Goal: Information Seeking & Learning: Learn about a topic

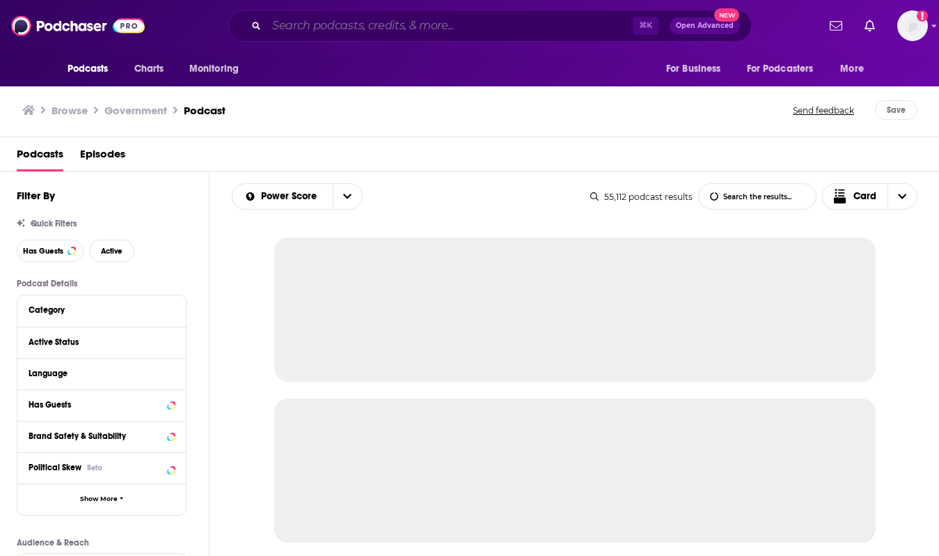
click at [327, 18] on input "Search podcasts, credits, & more..." at bounding box center [450, 26] width 366 height 22
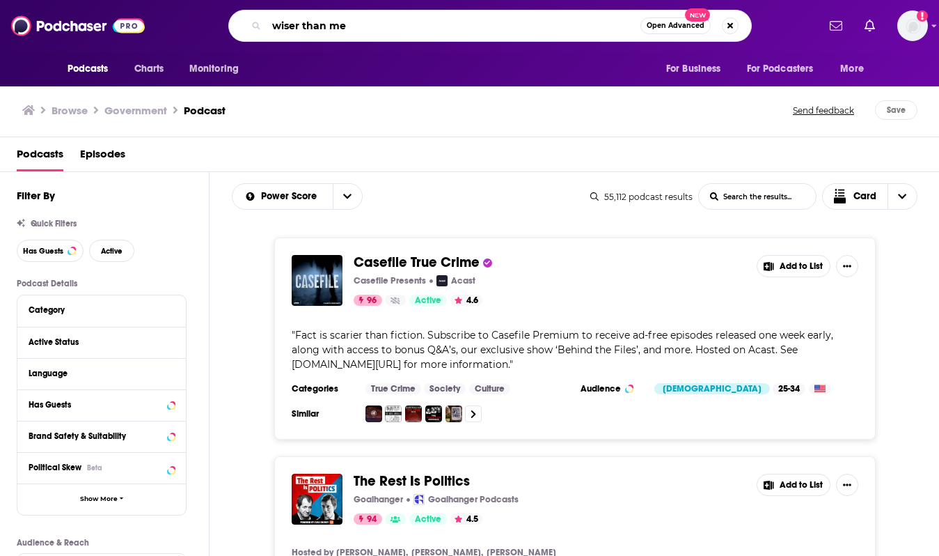
type input "wiser than me"
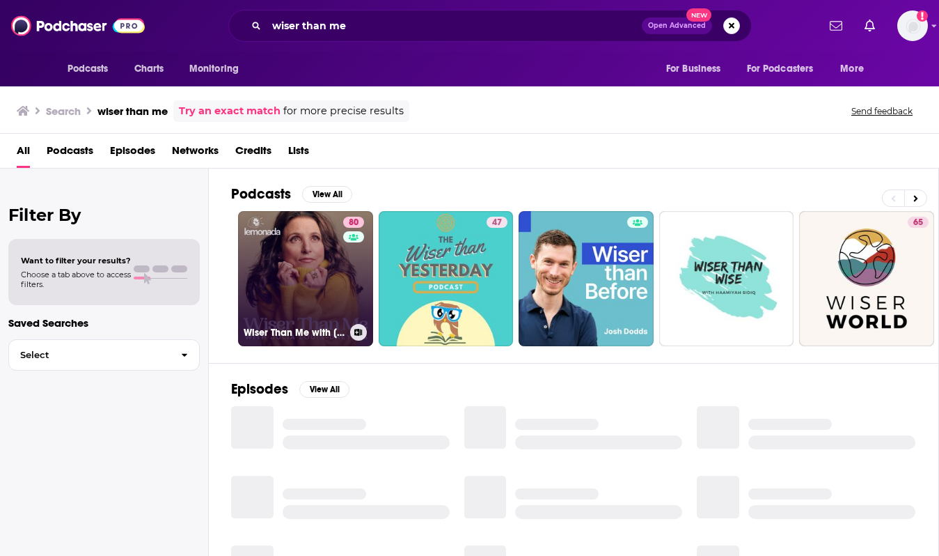
click at [315, 270] on link "80 Wiser Than Me with [PERSON_NAME]" at bounding box center [305, 278] width 135 height 135
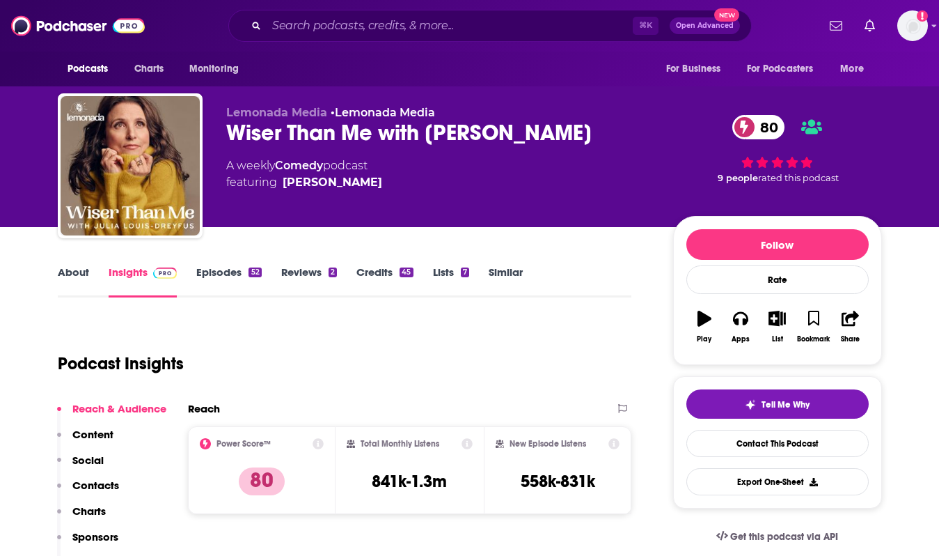
click at [502, 275] on link "Similar" at bounding box center [506, 281] width 34 height 32
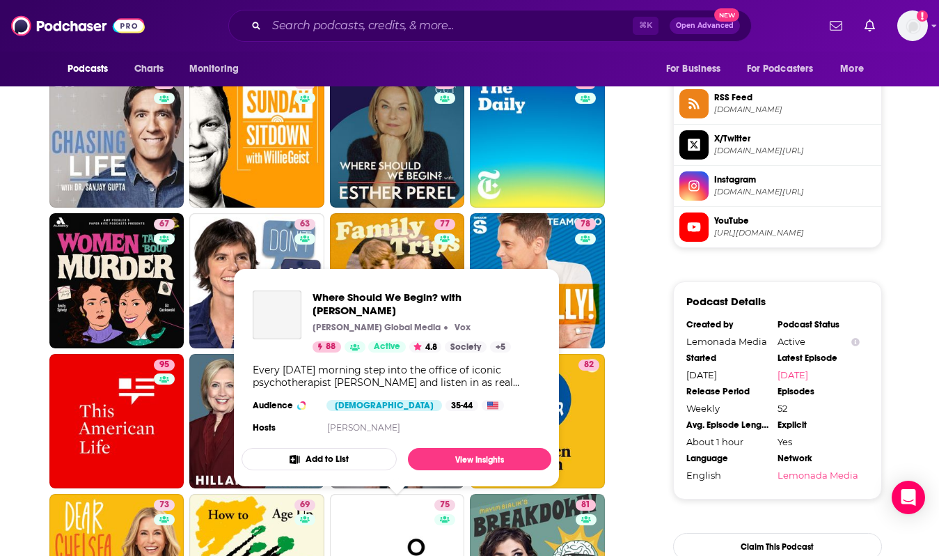
scroll to position [1143, 0]
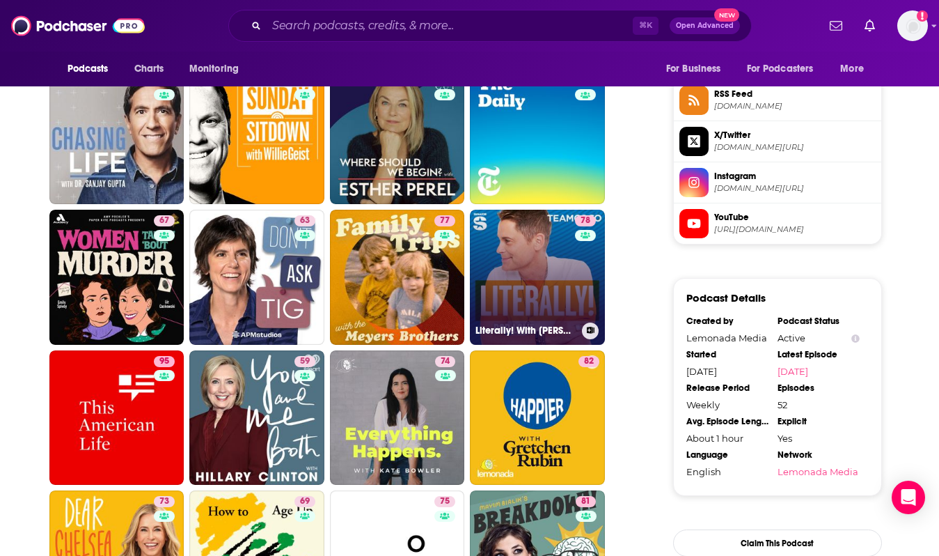
click at [577, 297] on div "78" at bounding box center [587, 268] width 24 height 107
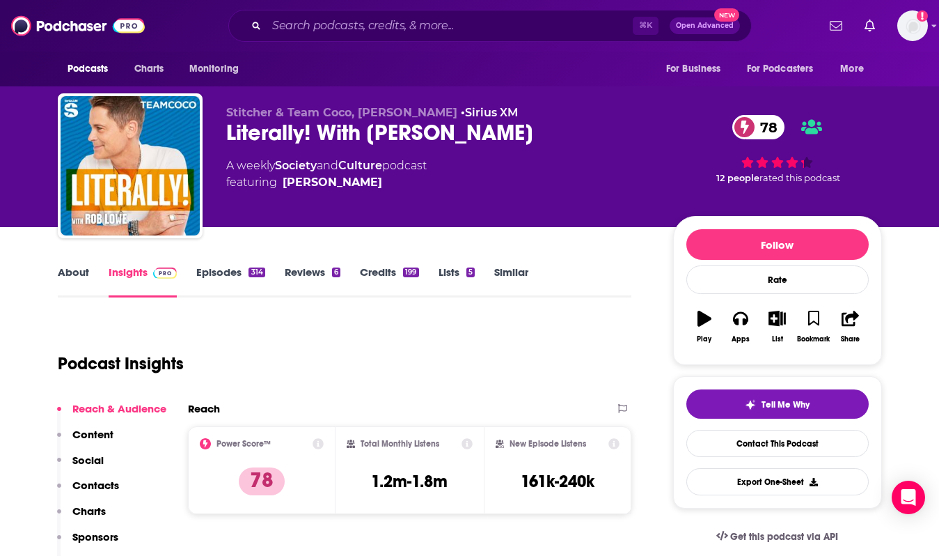
click at [77, 274] on link "About" at bounding box center [73, 281] width 31 height 32
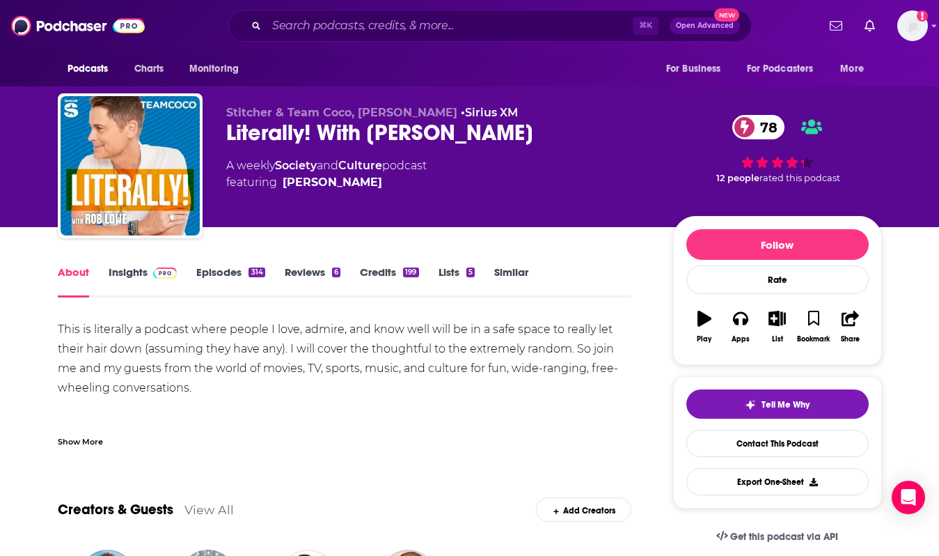
click at [212, 281] on link "Episodes 314" at bounding box center [230, 281] width 68 height 32
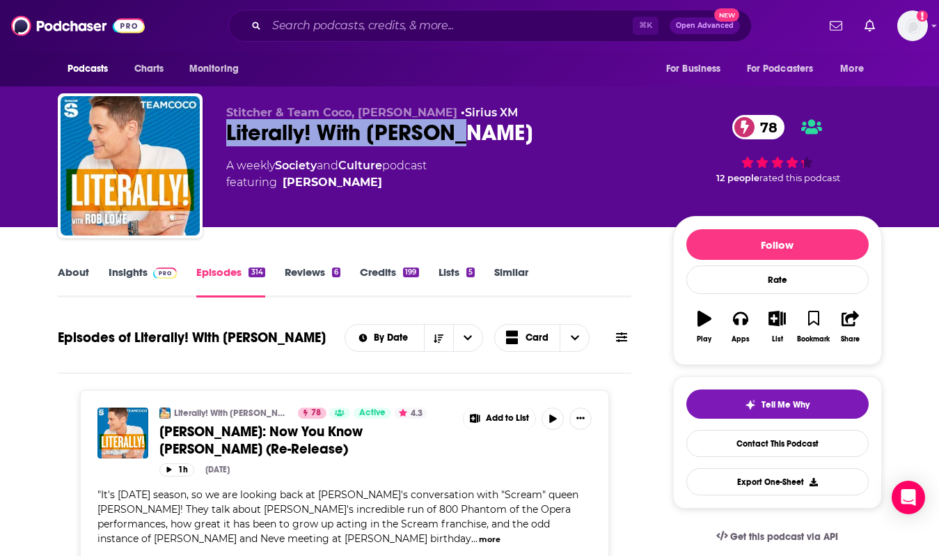
drag, startPoint x: 481, startPoint y: 133, endPoint x: 211, endPoint y: 141, distance: 269.6
click at [211, 141] on div "Stitcher & Team Coco, [PERSON_NAME] • Sirius XM Literally! With [PERSON_NAME] 7…" at bounding box center [470, 168] width 825 height 150
copy h2 "Literally! With [PERSON_NAME]"
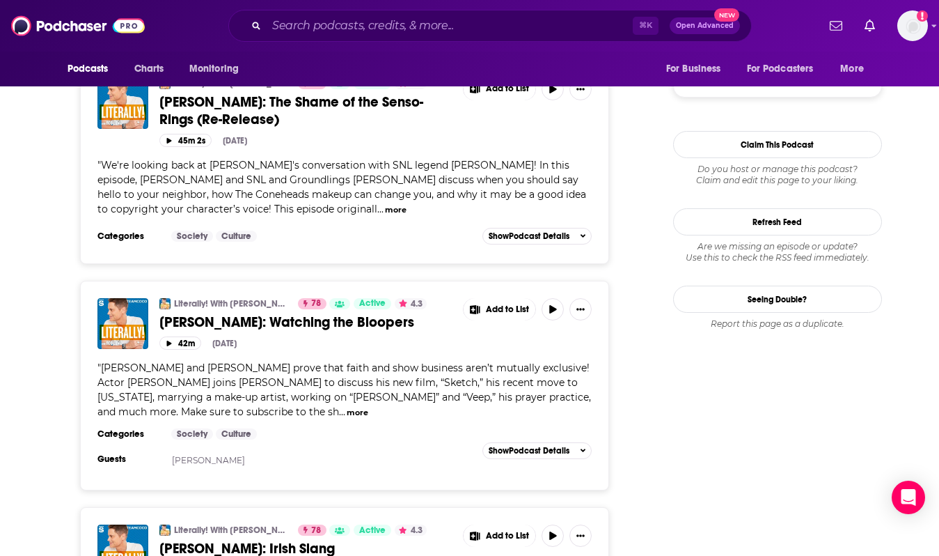
scroll to position [1975, 0]
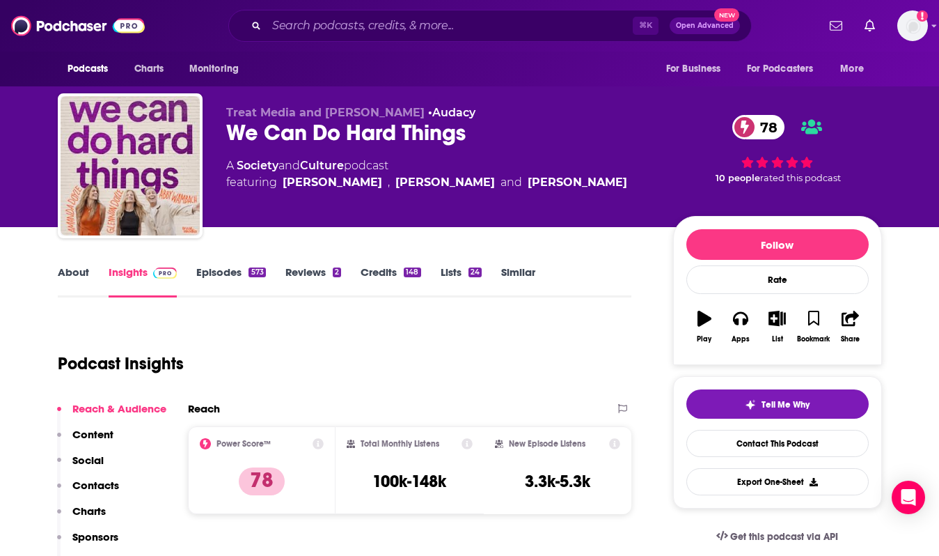
click at [87, 278] on link "About" at bounding box center [73, 281] width 31 height 32
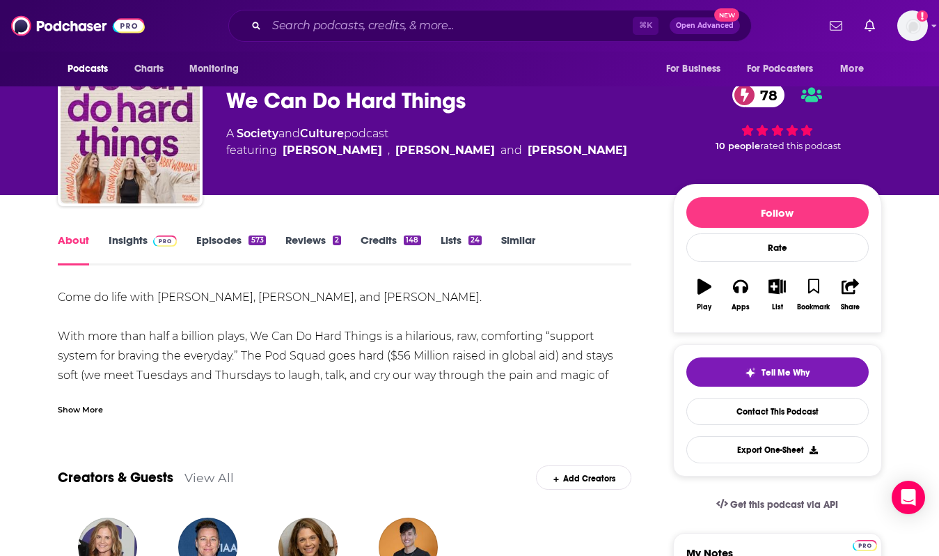
scroll to position [33, 0]
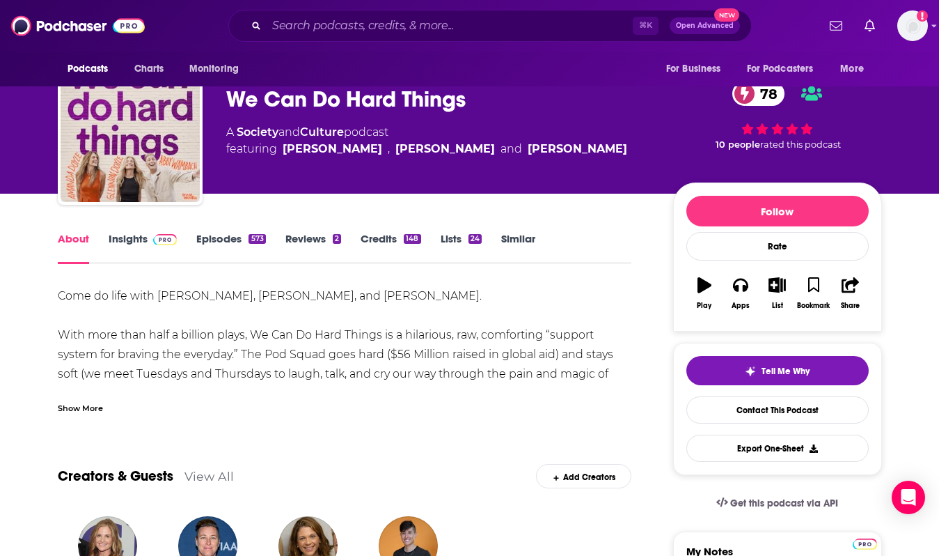
click at [230, 253] on link "Episodes 573" at bounding box center [230, 248] width 69 height 32
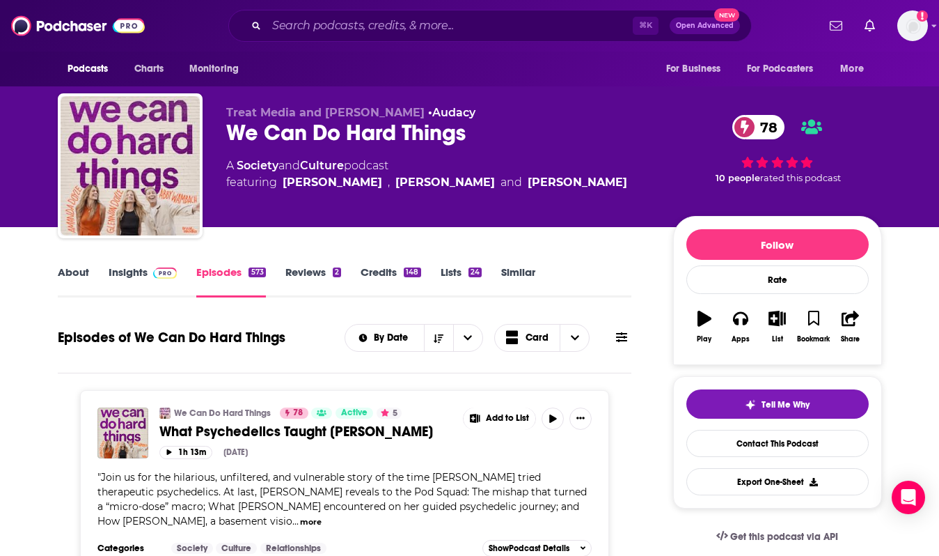
click at [146, 281] on link "Insights" at bounding box center [143, 281] width 69 height 32
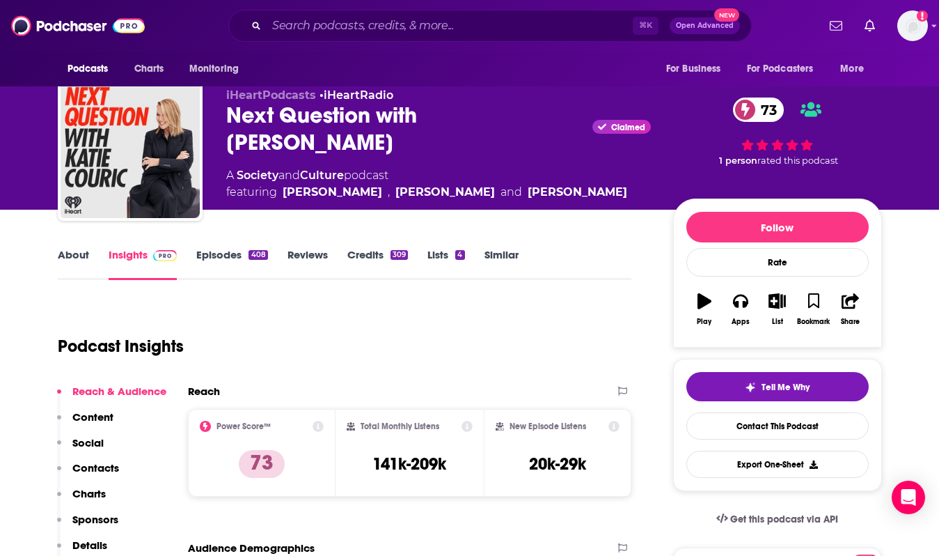
scroll to position [13, 0]
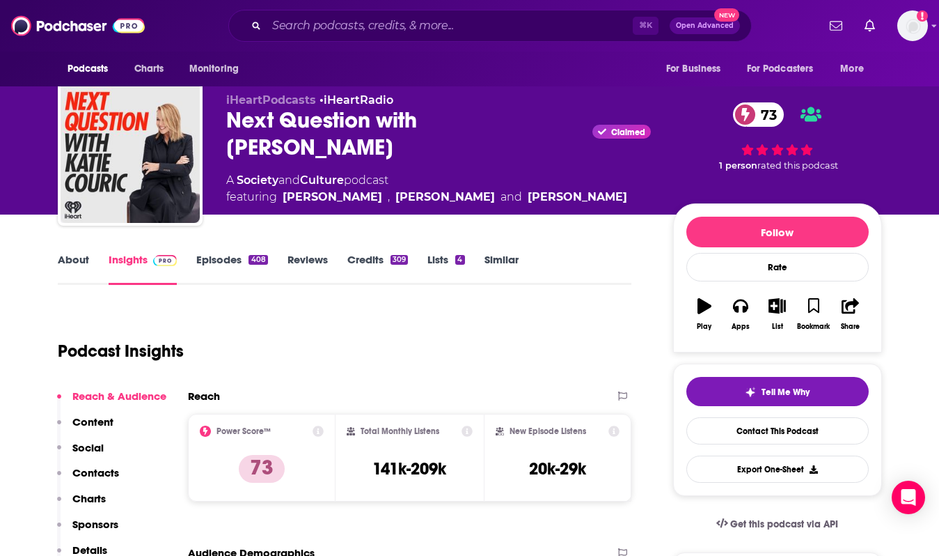
click at [216, 262] on link "Episodes 408" at bounding box center [231, 269] width 71 height 32
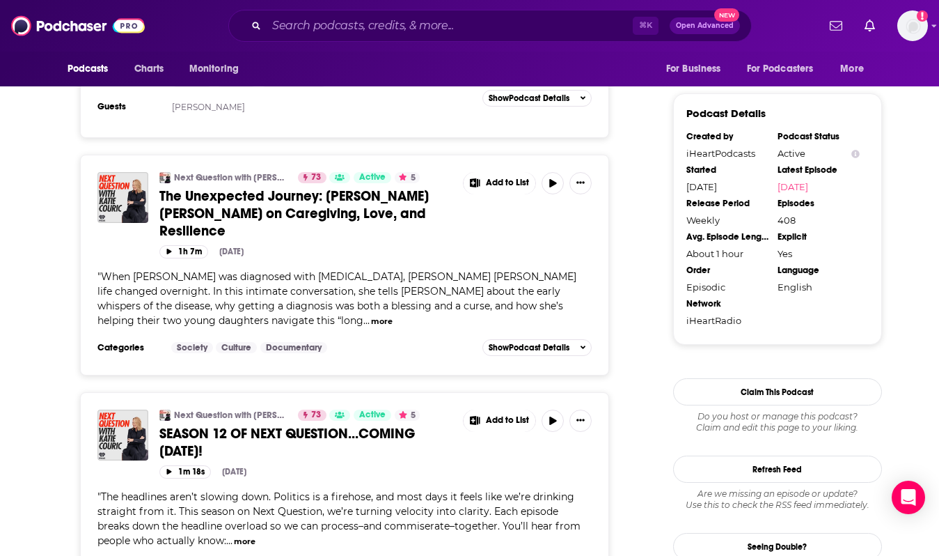
scroll to position [1225, 0]
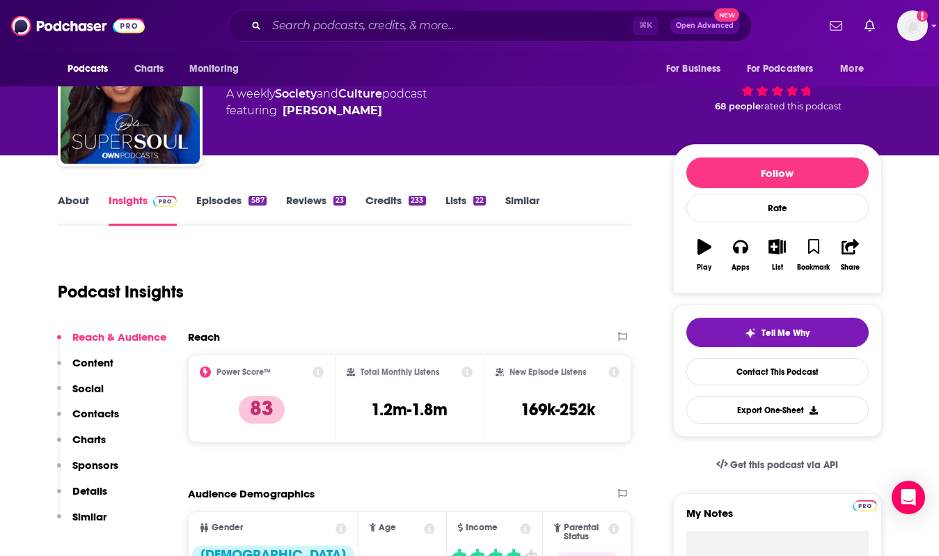
scroll to position [47, 0]
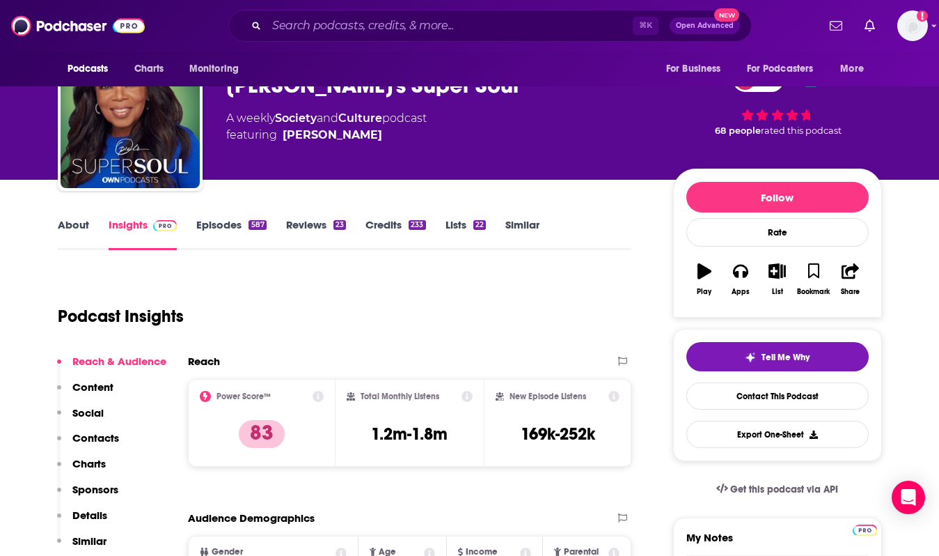
click at [63, 229] on link "About" at bounding box center [73, 234] width 31 height 32
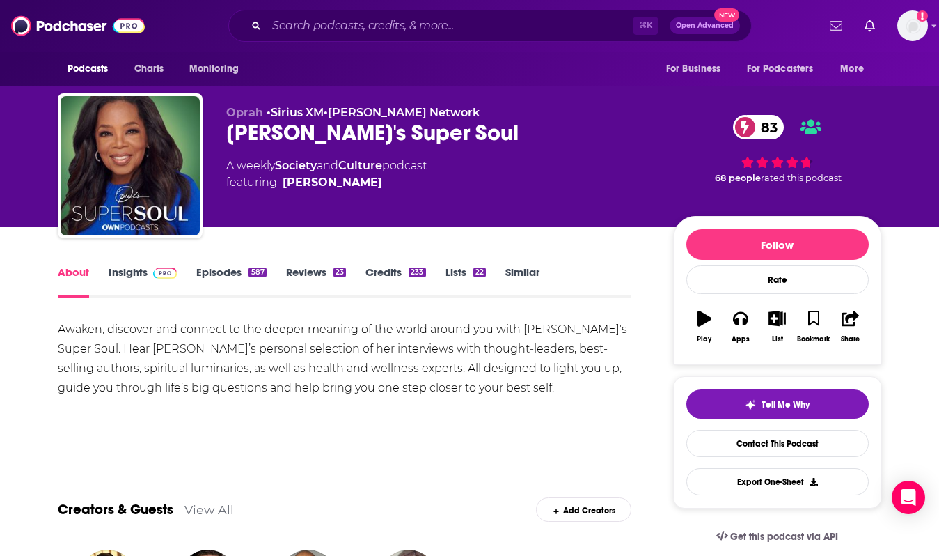
click at [236, 274] on link "Episodes 587" at bounding box center [231, 281] width 70 height 32
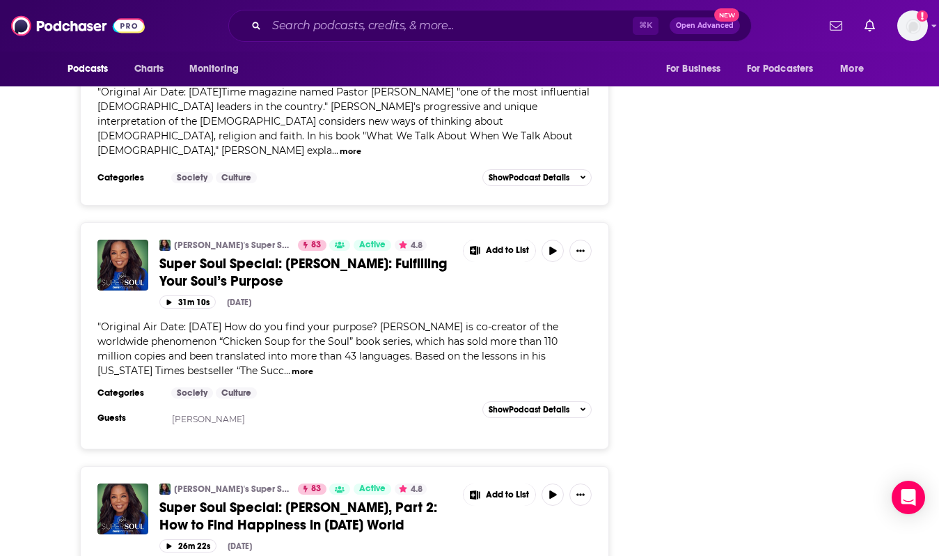
scroll to position [3948, 0]
